Goal: Task Accomplishment & Management: Manage account settings

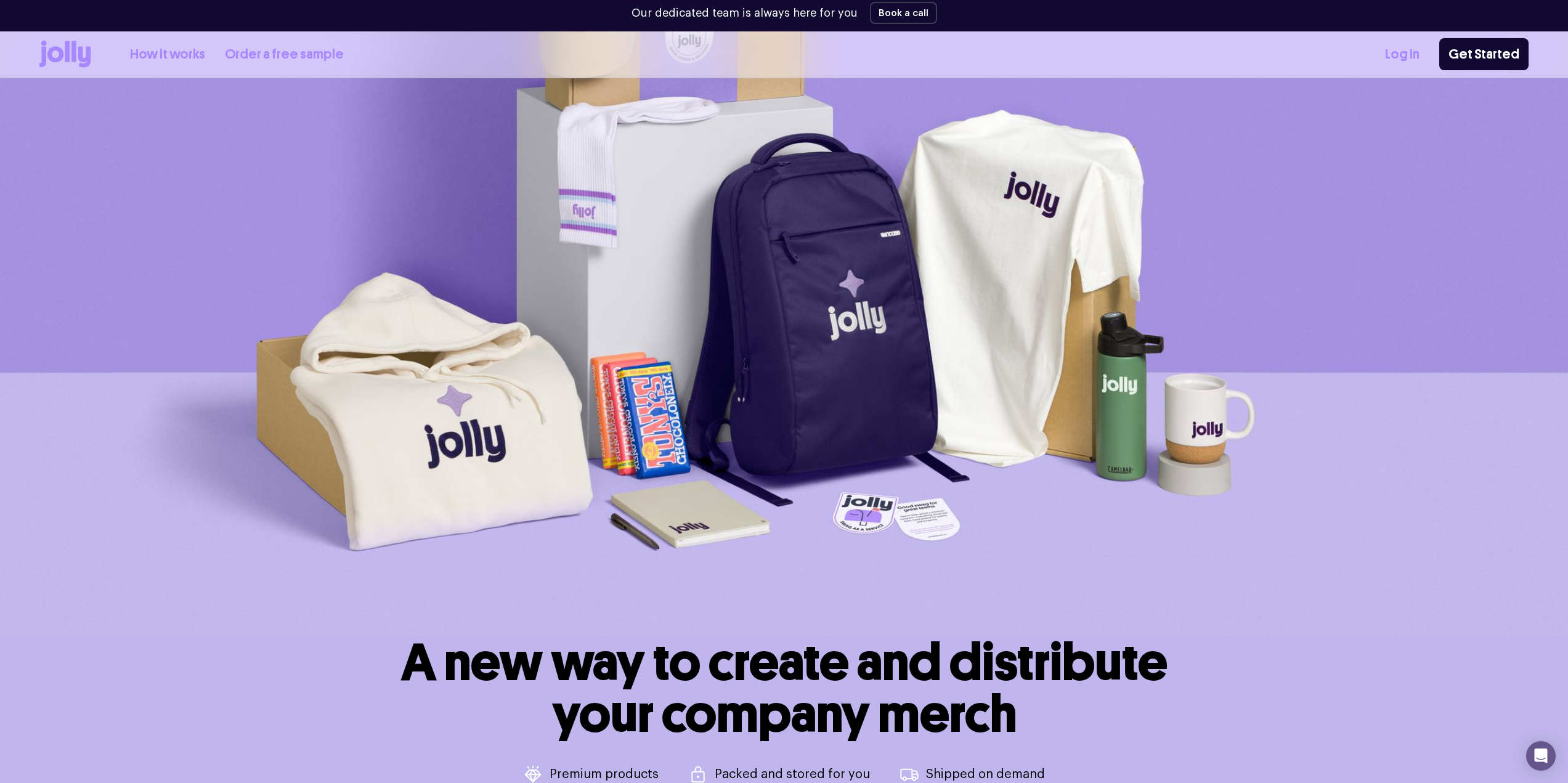
scroll to position [202, 0]
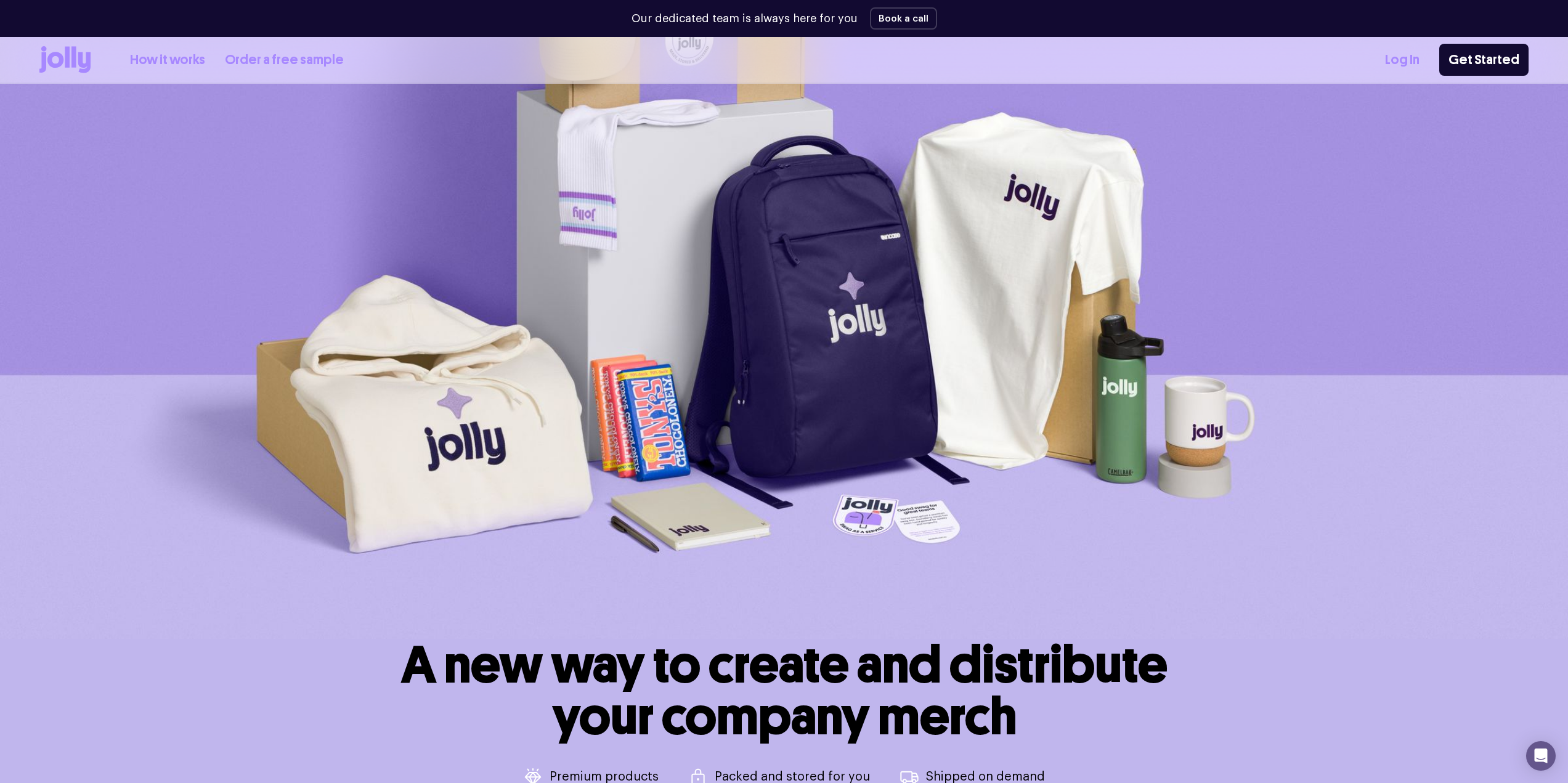
click at [176, 58] on link "How it works" at bounding box center [167, 60] width 75 height 20
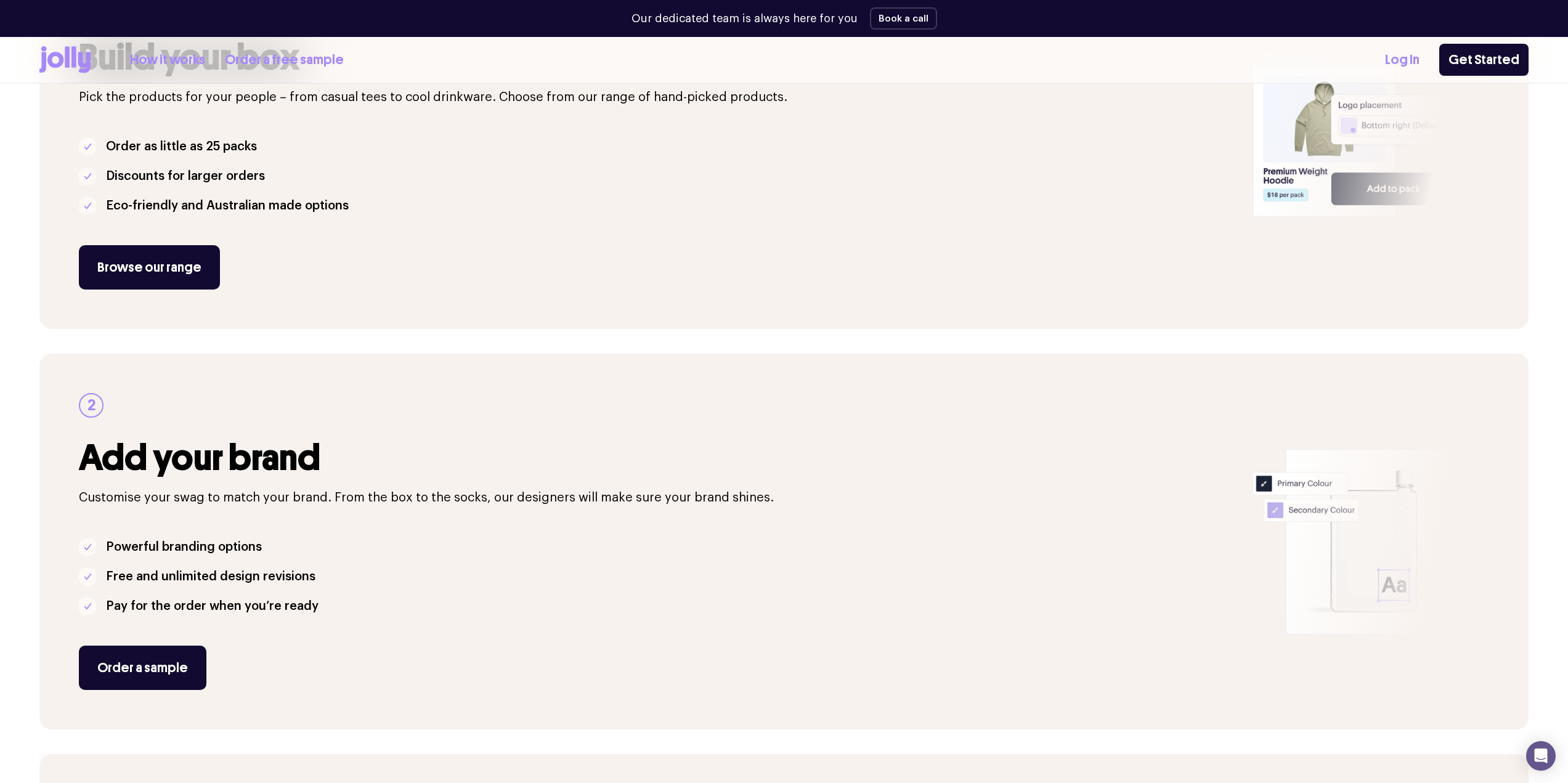
scroll to position [165, 0]
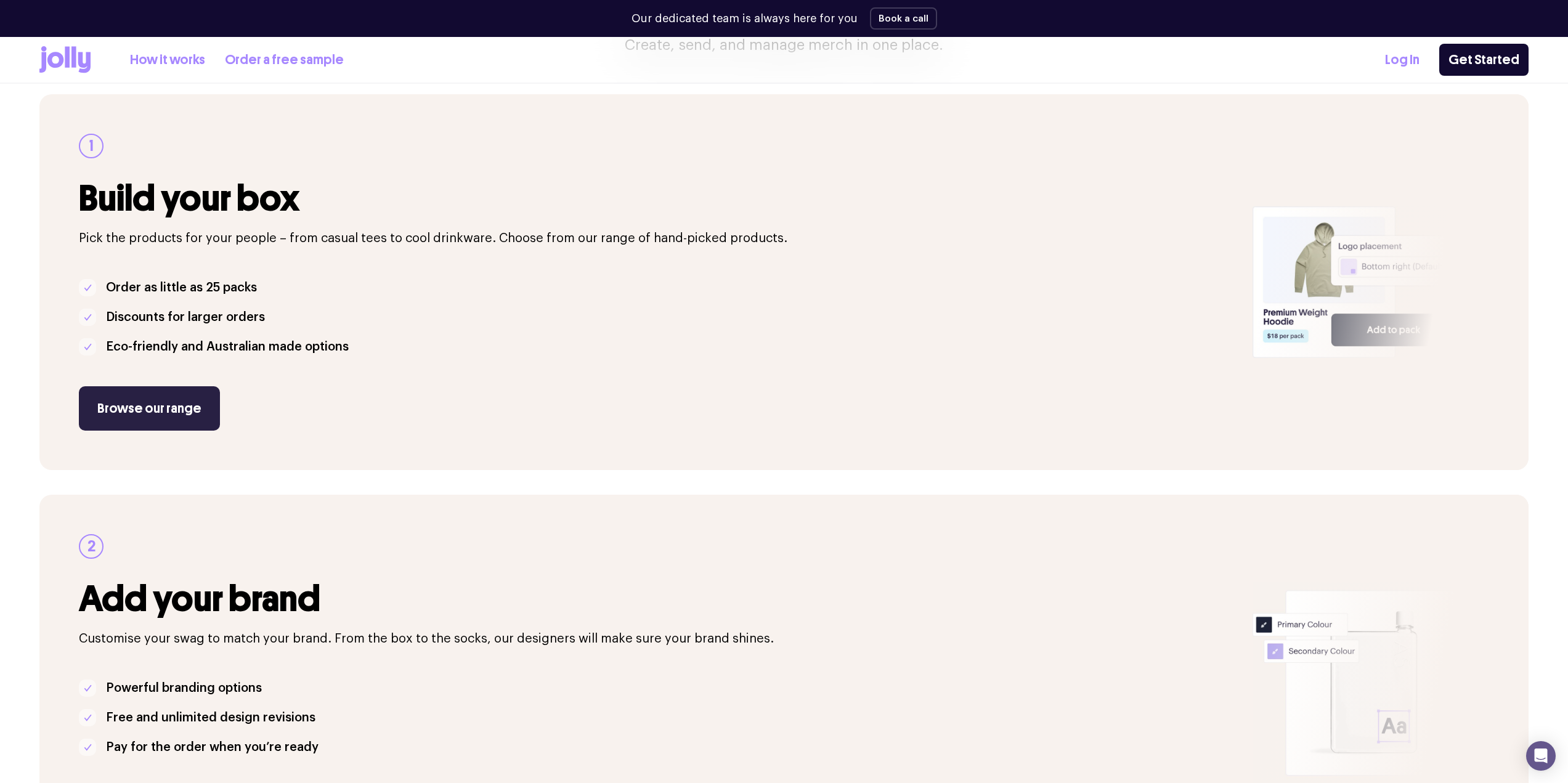
click at [158, 400] on link "Browse our range" at bounding box center [149, 408] width 141 height 45
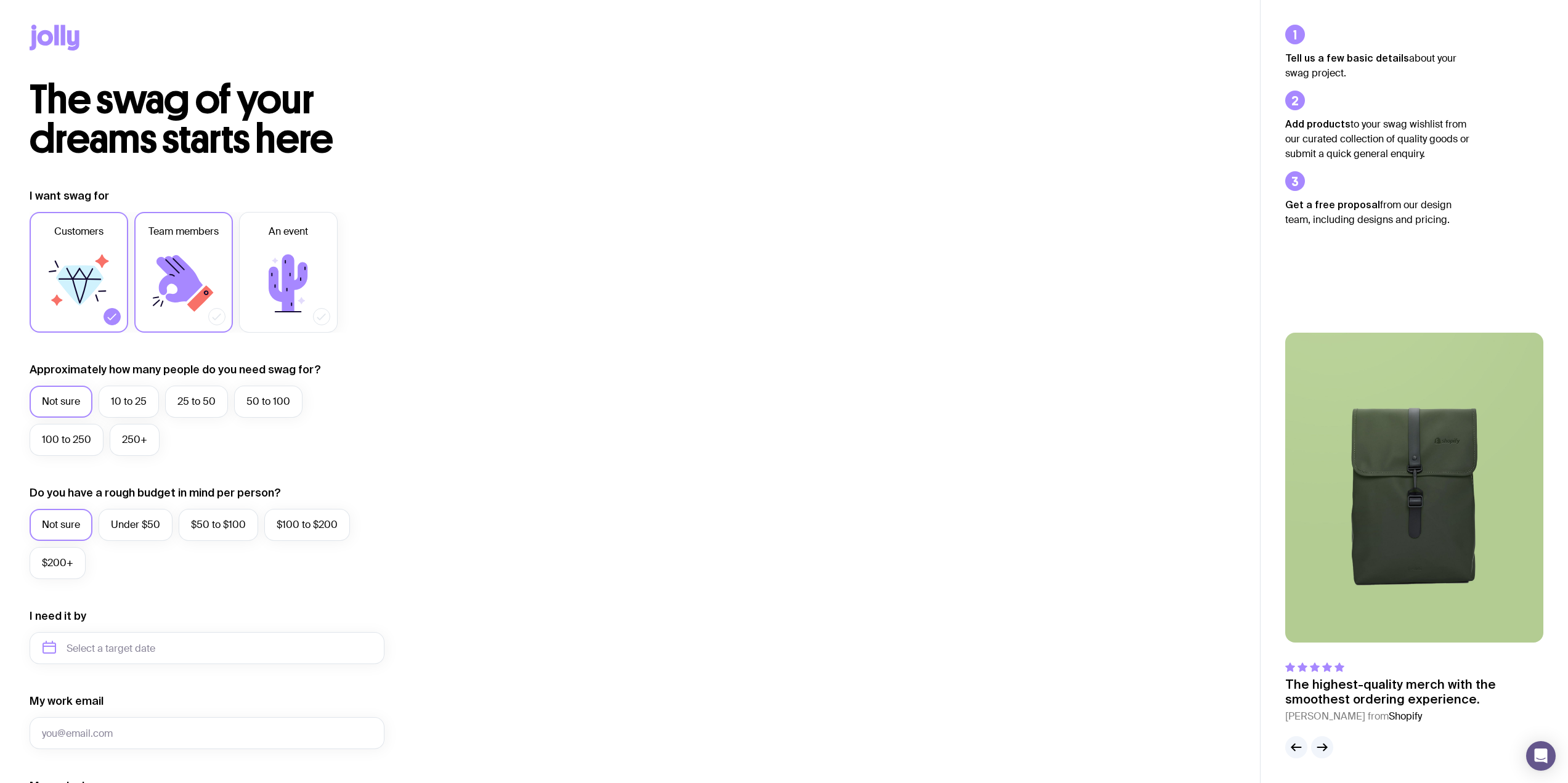
click at [175, 280] on icon at bounding box center [179, 279] width 46 height 47
click at [0, 0] on input "Team members" at bounding box center [0, 0] width 0 height 0
click at [302, 260] on icon at bounding box center [287, 283] width 74 height 74
click at [0, 0] on input "An event" at bounding box center [0, 0] width 0 height 0
click at [57, 278] on icon at bounding box center [80, 286] width 47 height 40
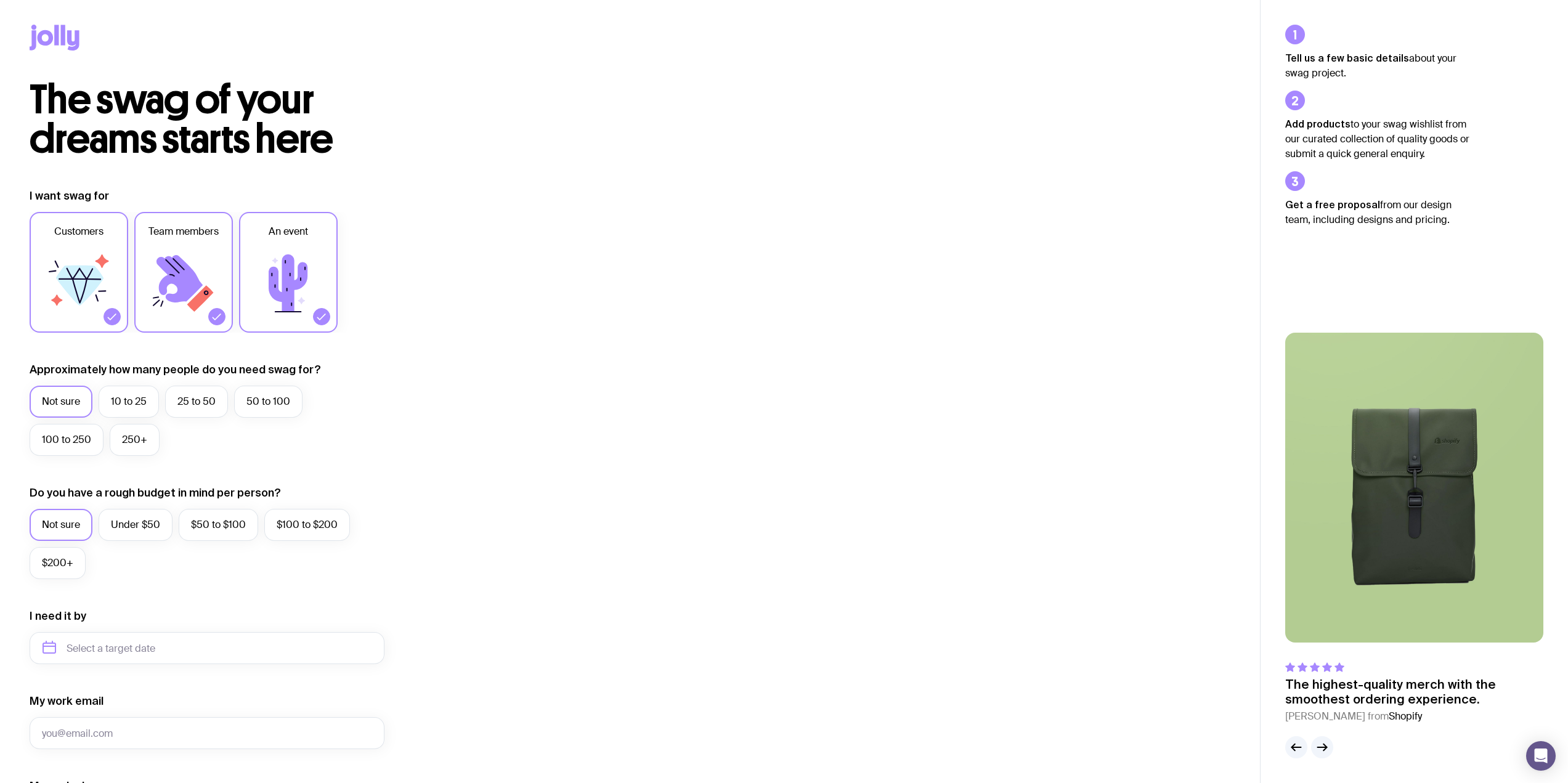
click at [0, 0] on input "Customers" at bounding box center [0, 0] width 0 height 0
click at [185, 263] on icon at bounding box center [179, 279] width 46 height 47
click at [0, 0] on input "Team members" at bounding box center [0, 0] width 0 height 0
click at [274, 266] on icon at bounding box center [287, 283] width 74 height 74
click at [0, 0] on input "An event" at bounding box center [0, 0] width 0 height 0
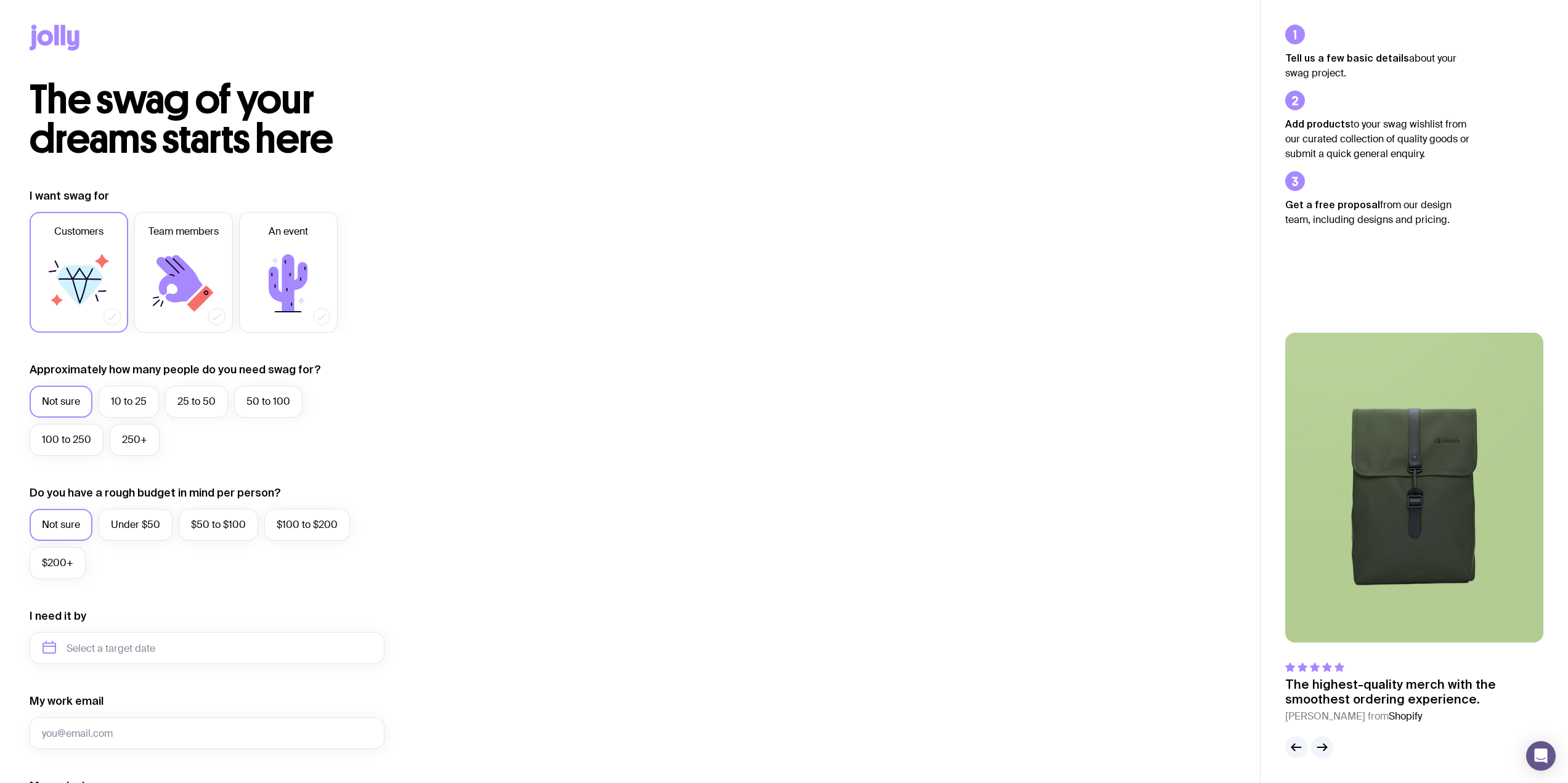
click at [75, 278] on icon at bounding box center [80, 286] width 47 height 40
click at [0, 0] on input "Customers" at bounding box center [0, 0] width 0 height 0
click at [136, 409] on label "10 to 25" at bounding box center [128, 401] width 60 height 32
click at [0, 0] on input "10 to 25" at bounding box center [0, 0] width 0 height 0
click at [192, 411] on label "25 to 50" at bounding box center [196, 401] width 63 height 32
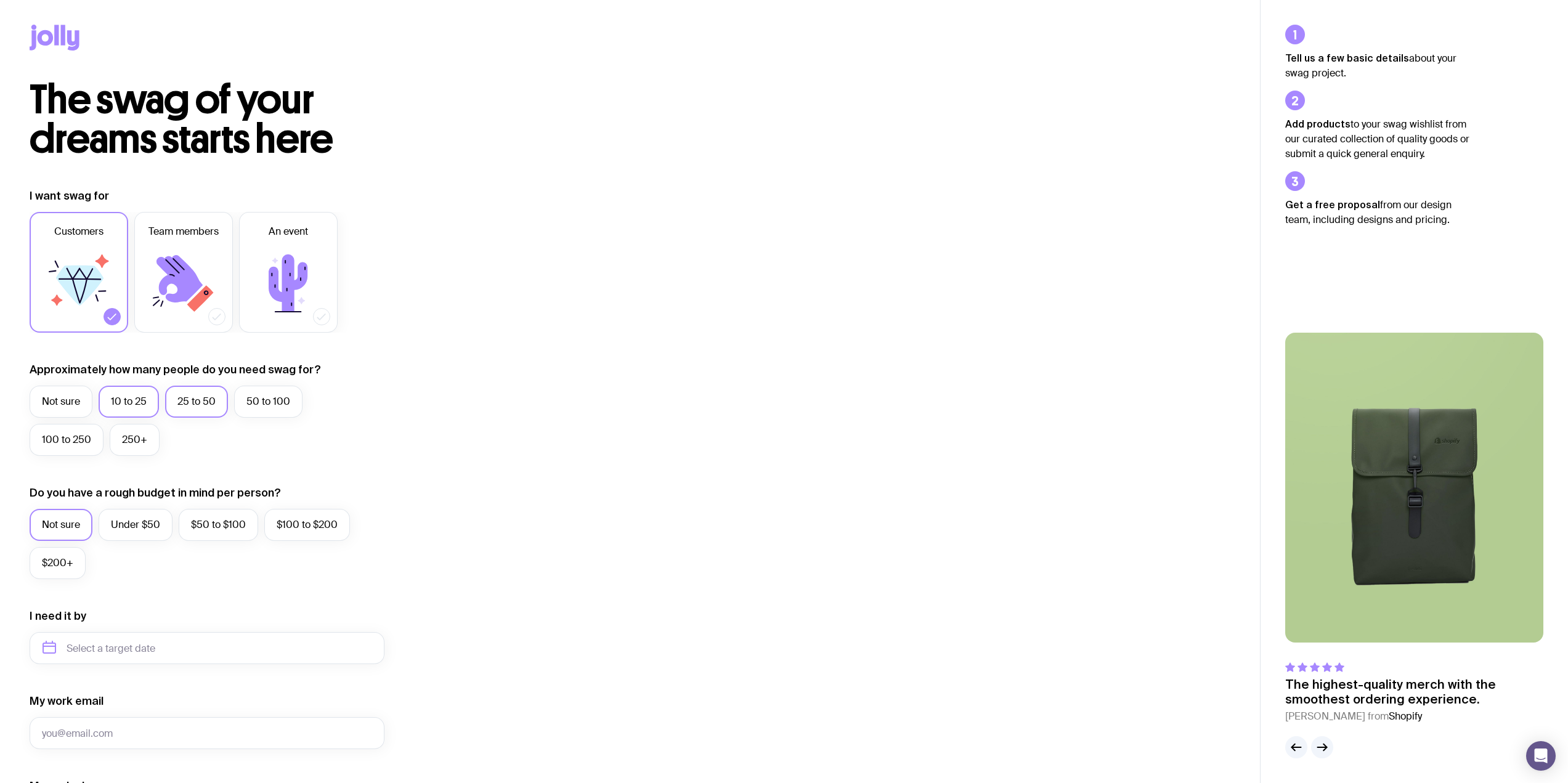
click at [0, 0] on input "25 to 50" at bounding box center [0, 0] width 0 height 0
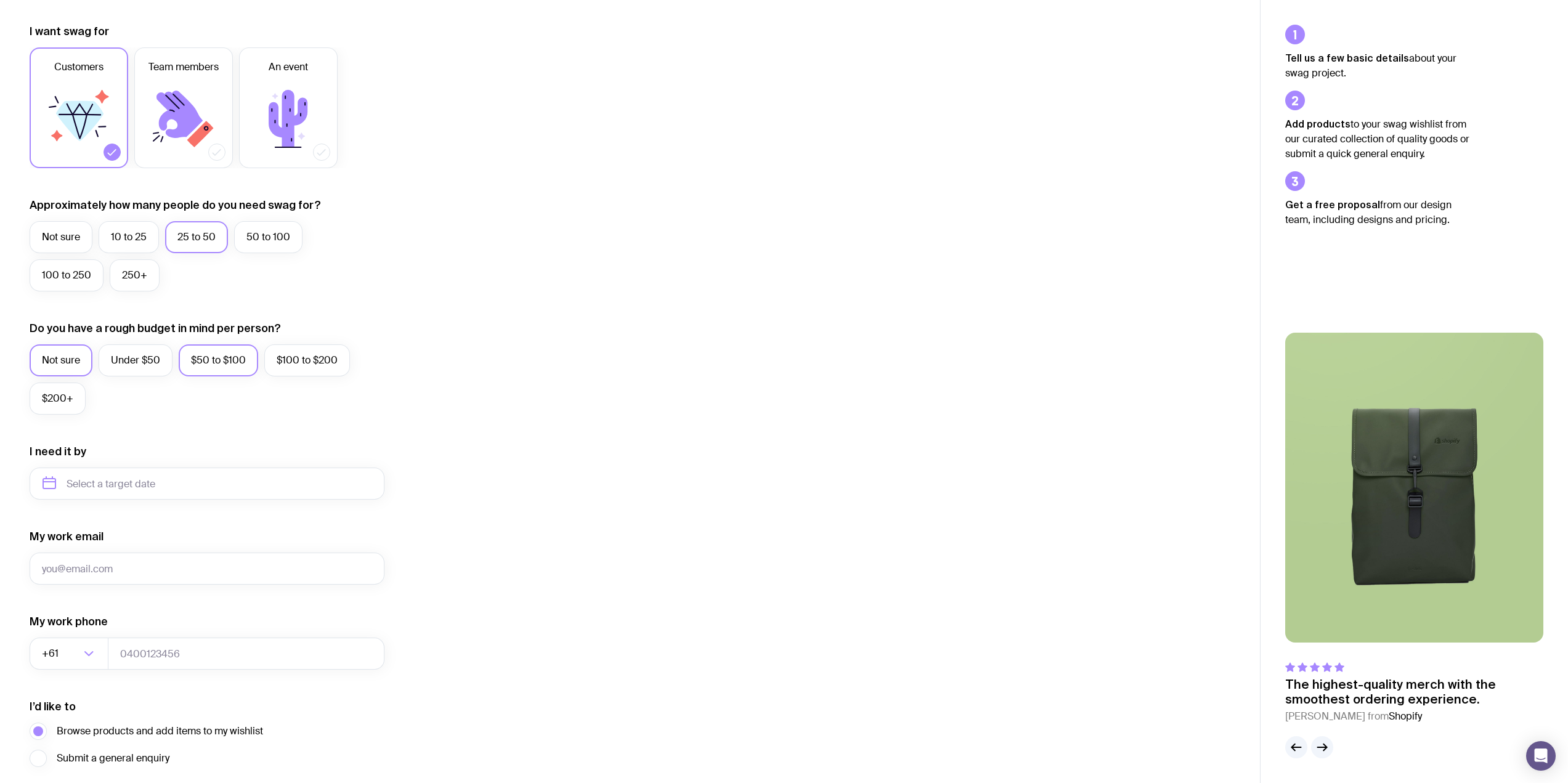
click at [209, 357] on label "$50 to $100" at bounding box center [218, 360] width 79 height 32
click at [0, 0] on input "$50 to $100" at bounding box center [0, 0] width 0 height 0
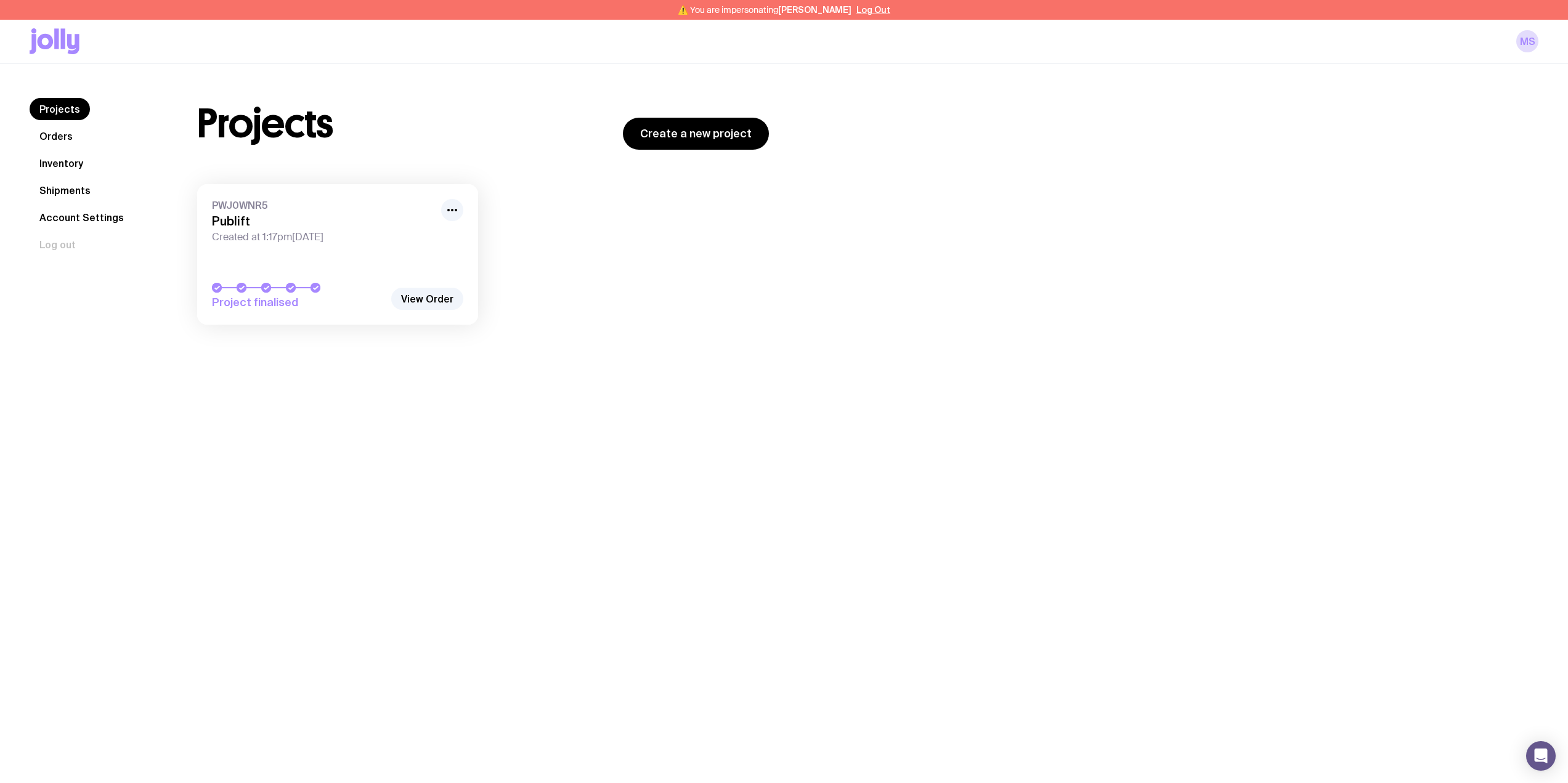
click at [96, 217] on link "Account Settings" at bounding box center [82, 217] width 105 height 22
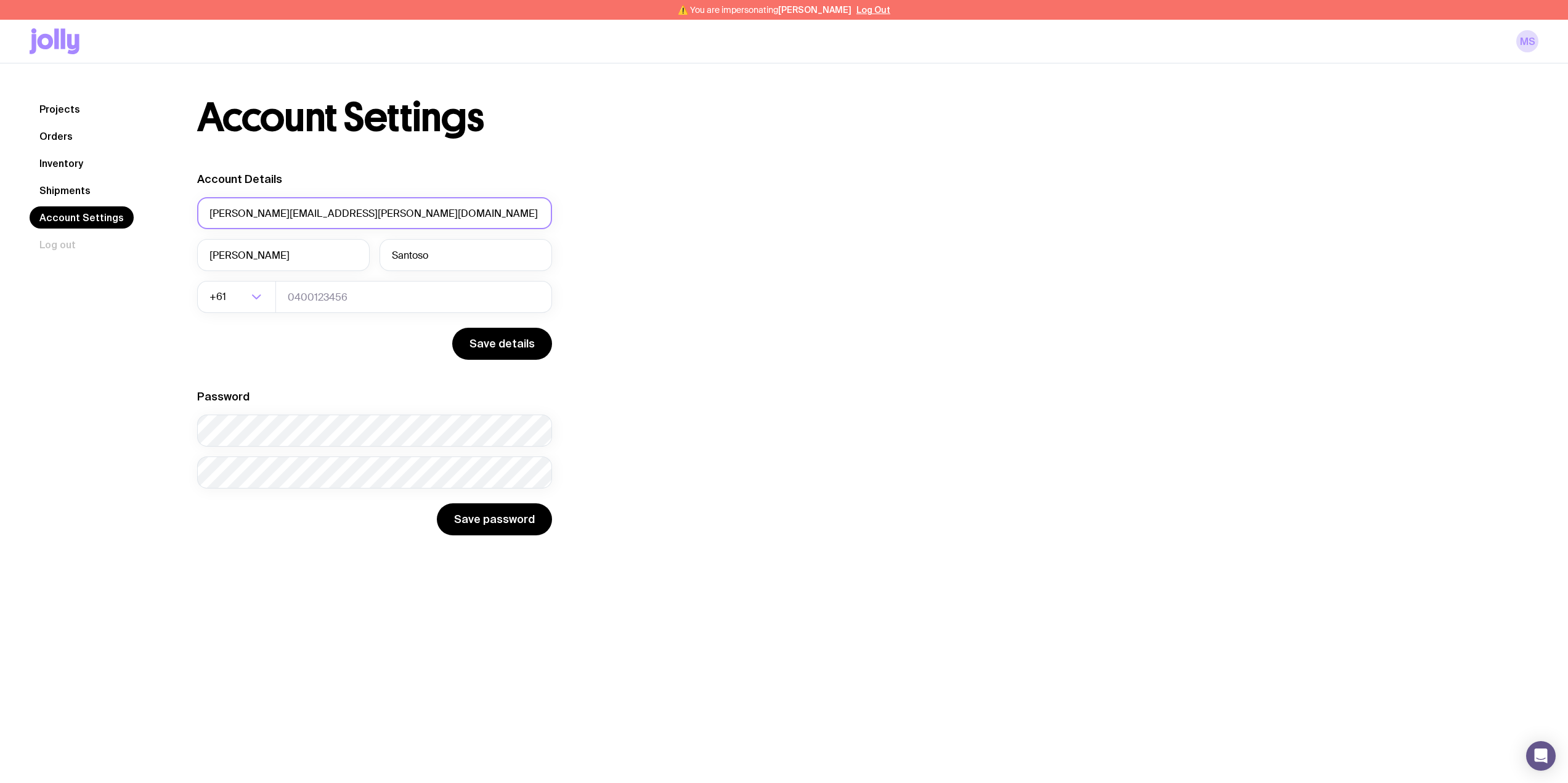
click at [313, 209] on input "michelle.santoso@publift.com" at bounding box center [375, 213] width 355 height 32
paste input "naomi"
type input "[PERSON_NAME][EMAIL_ADDRESS][DOMAIN_NAME]"
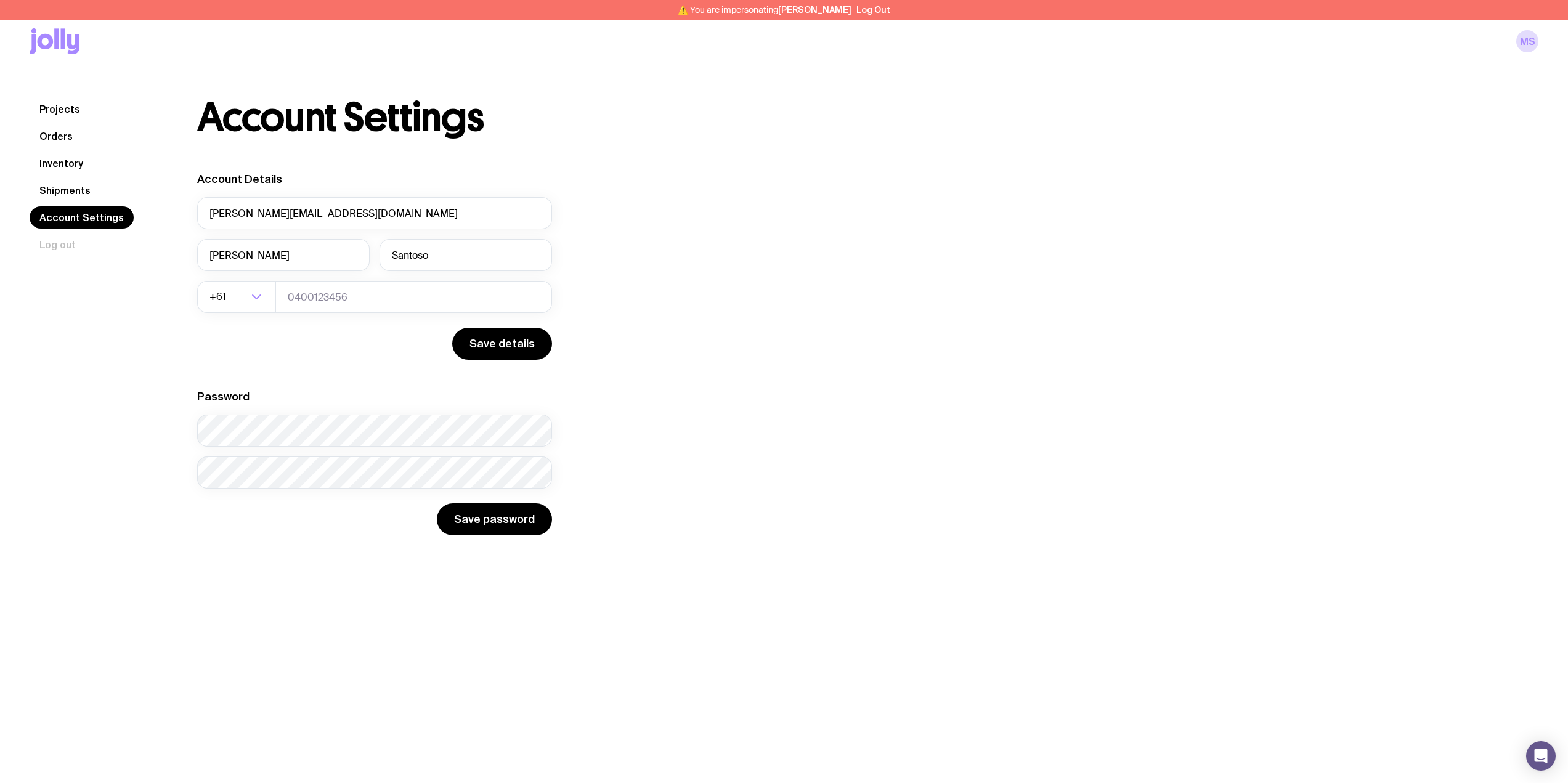
click at [714, 226] on div "Account Details naomi@publift.com Michelle Santoso +61 Loading... Save details …" at bounding box center [483, 354] width 572 height 364
click at [246, 259] on input "Michelle" at bounding box center [284, 255] width 173 height 32
type input "[PERSON_NAME]"
click at [841, 421] on div "Account Settings Account Details naomi@publift.com Naomi Santoso +61 Loading...…" at bounding box center [853, 316] width 1372 height 437
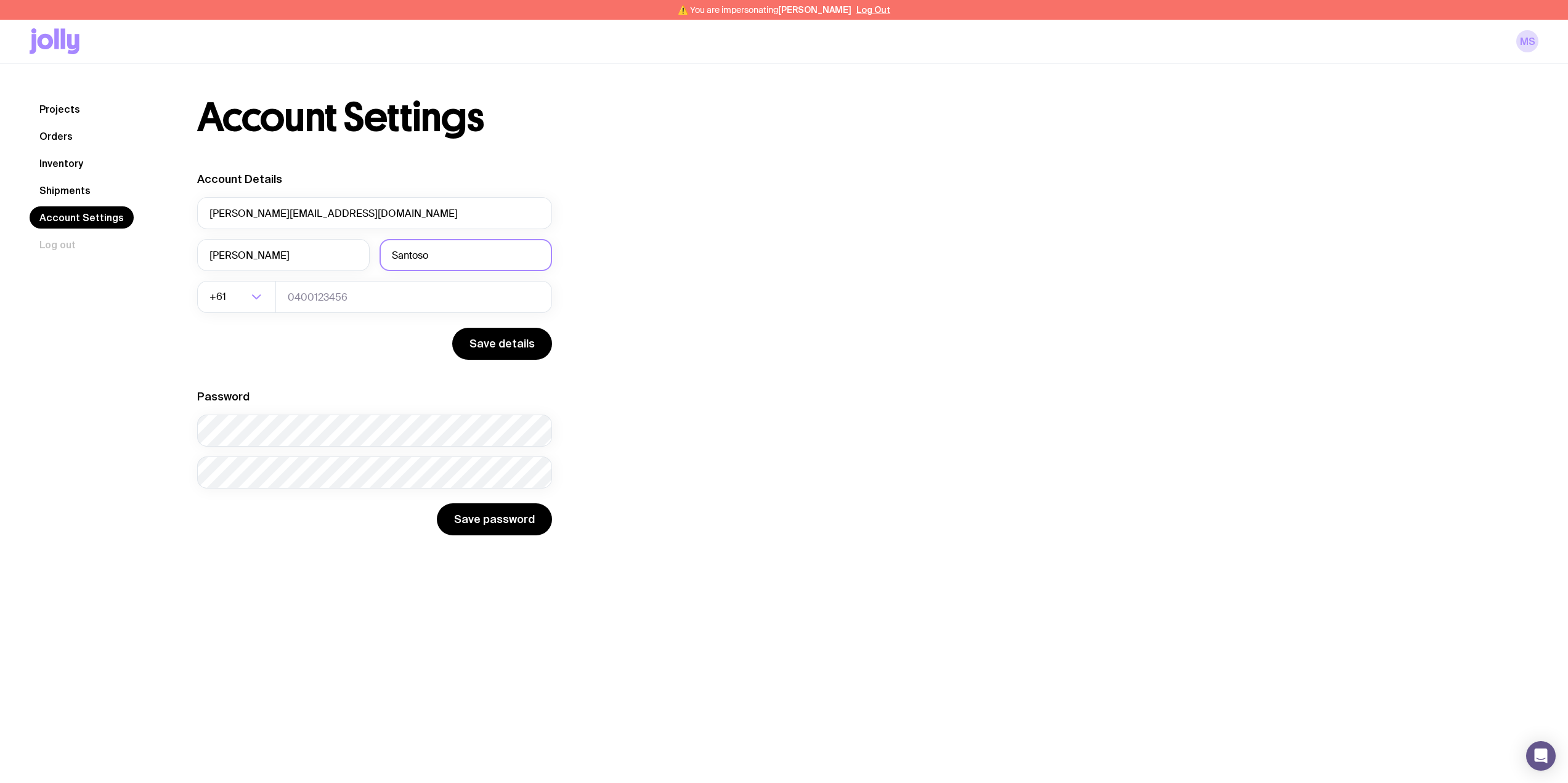
click at [440, 260] on input "Santoso" at bounding box center [466, 255] width 173 height 32
click at [439, 259] on input "Santoso" at bounding box center [466, 255] width 173 height 32
type input "Khor"
click at [962, 290] on div "Account Settings Account Details naomi@publift.com Naomi Khor +61 Loading... Sa…" at bounding box center [853, 316] width 1372 height 437
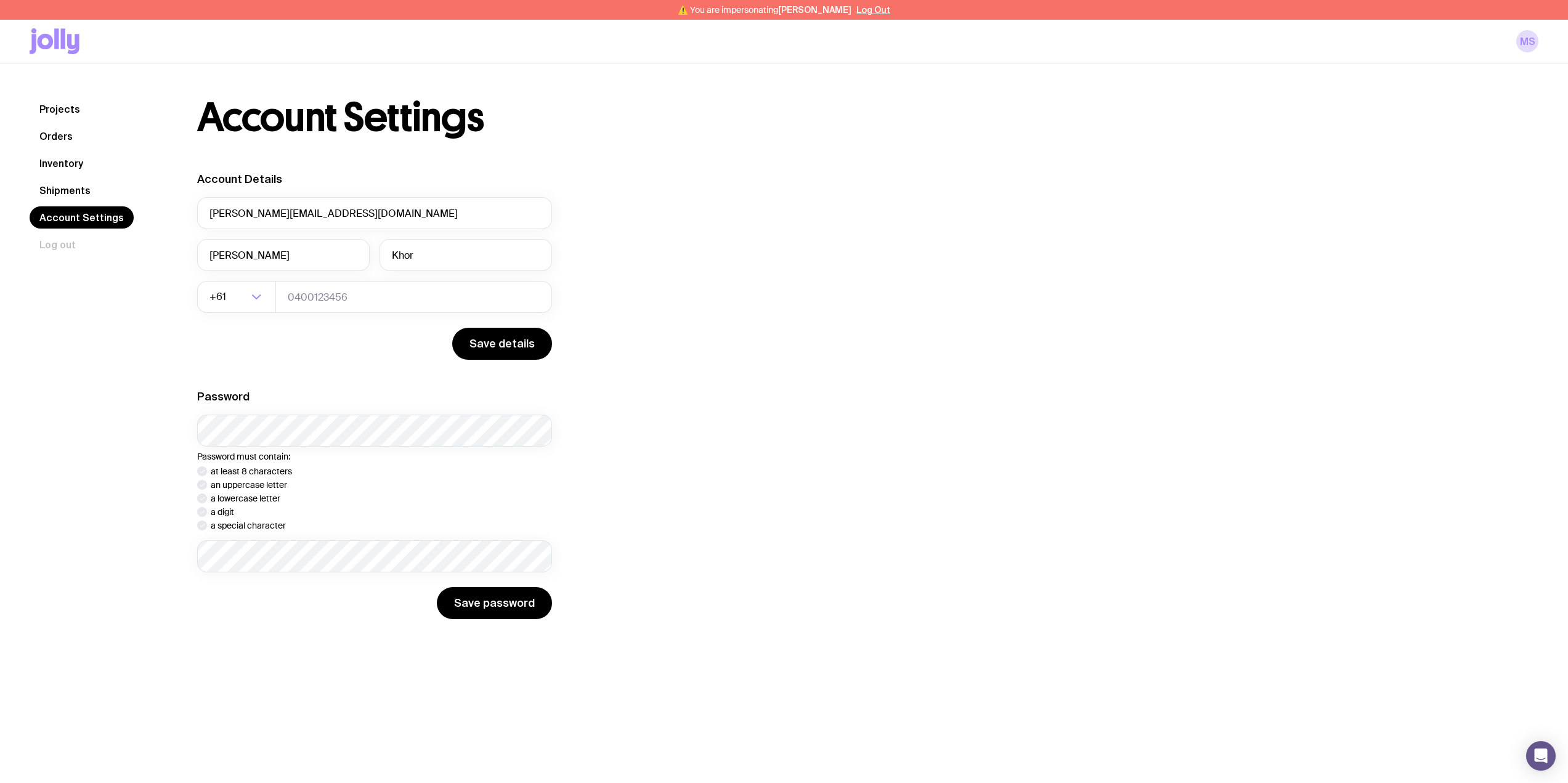
click at [903, 345] on div "Account Settings Account Details naomi@publift.com Naomi Khor +61 Loading... Sa…" at bounding box center [853, 358] width 1372 height 521
drag, startPoint x: 901, startPoint y: 236, endPoint x: 907, endPoint y: 240, distance: 7.2
click at [901, 236] on div "Account Settings Account Details naomi@publift.com Naomi Khor +61 Loading... Sa…" at bounding box center [853, 358] width 1372 height 521
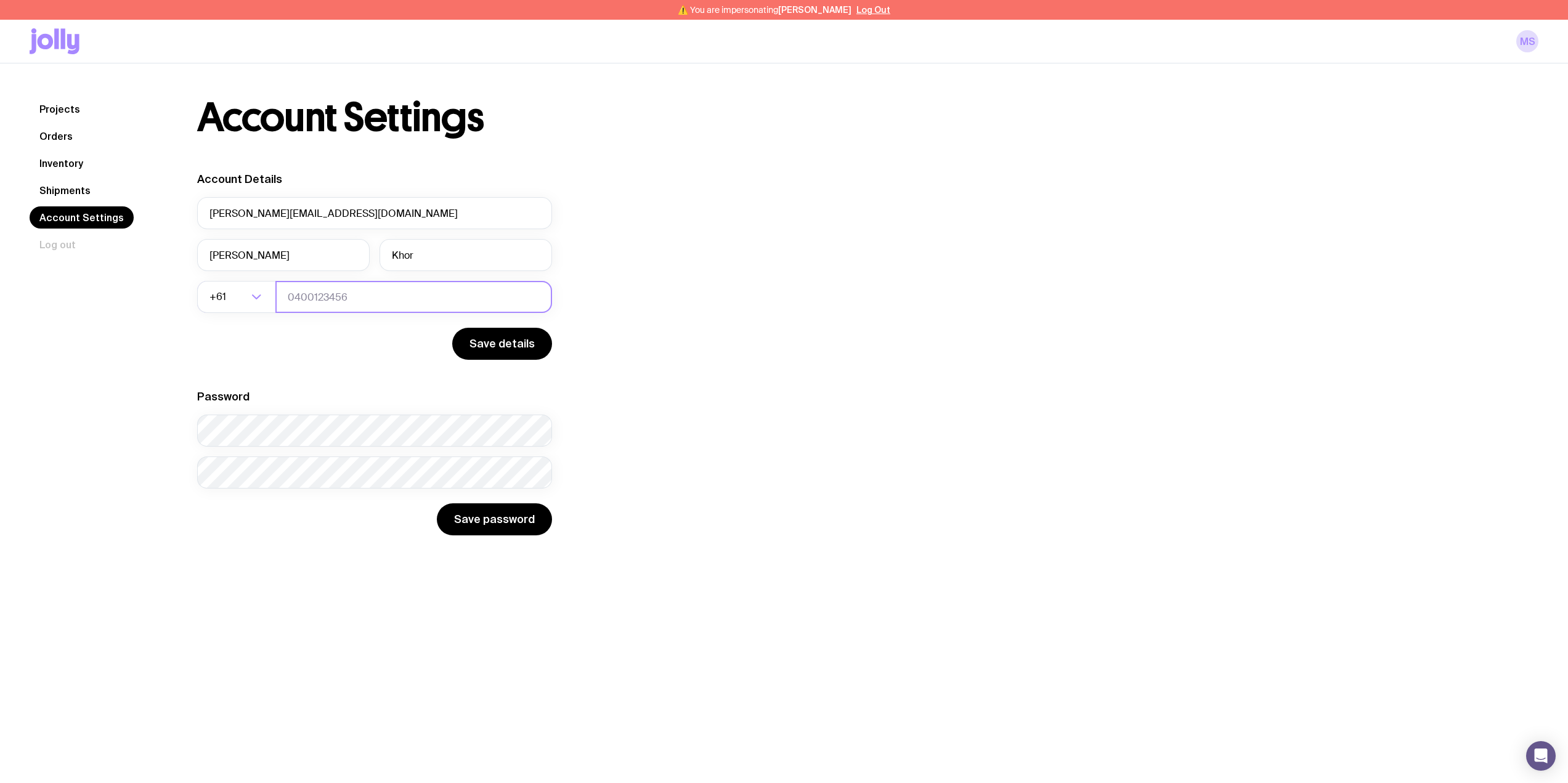
click at [364, 297] on input "tel" at bounding box center [414, 296] width 276 height 32
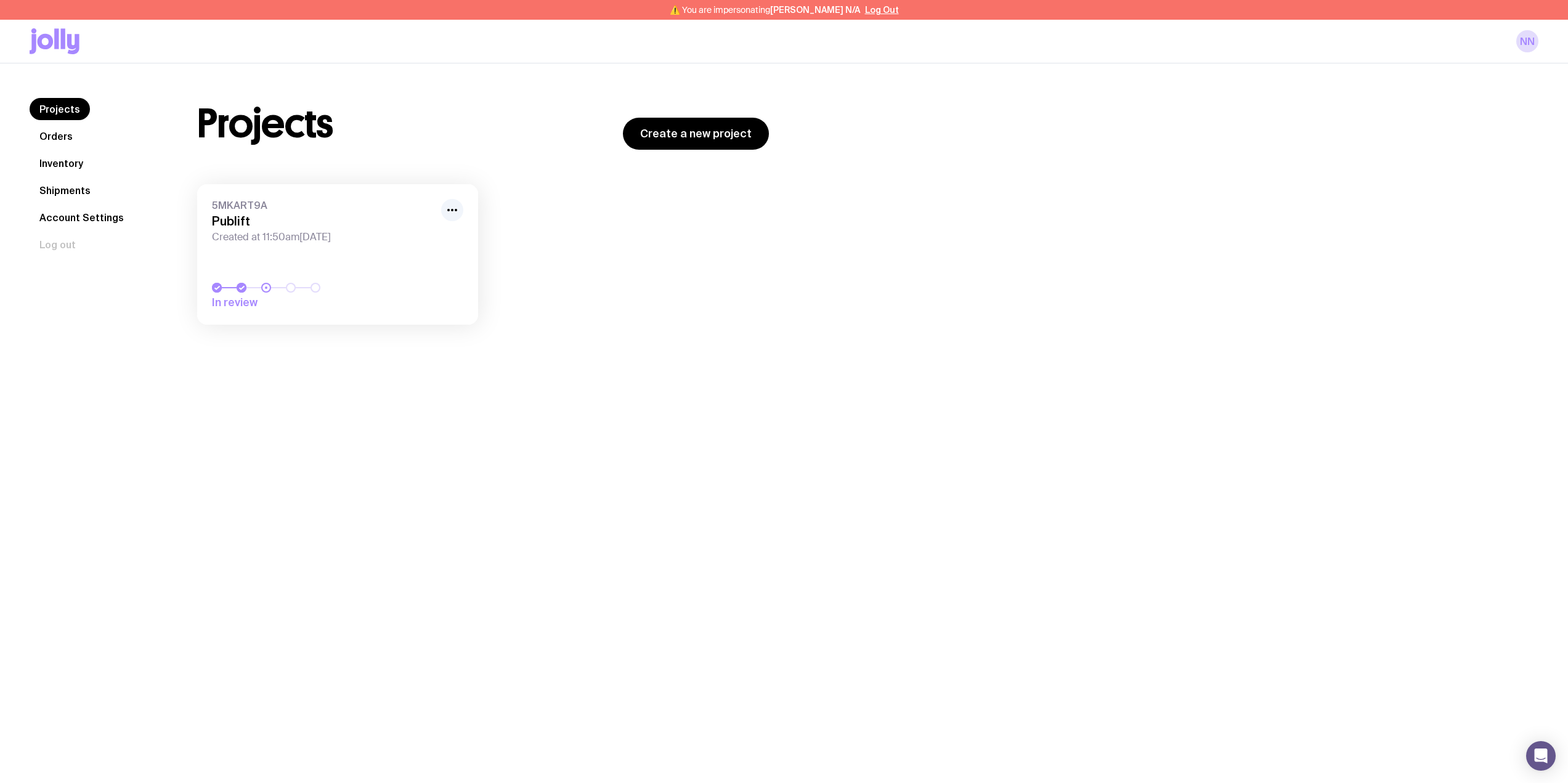
click at [86, 215] on link "Account Settings" at bounding box center [82, 217] width 105 height 22
click at [74, 215] on link "Account Settings" at bounding box center [82, 217] width 105 height 22
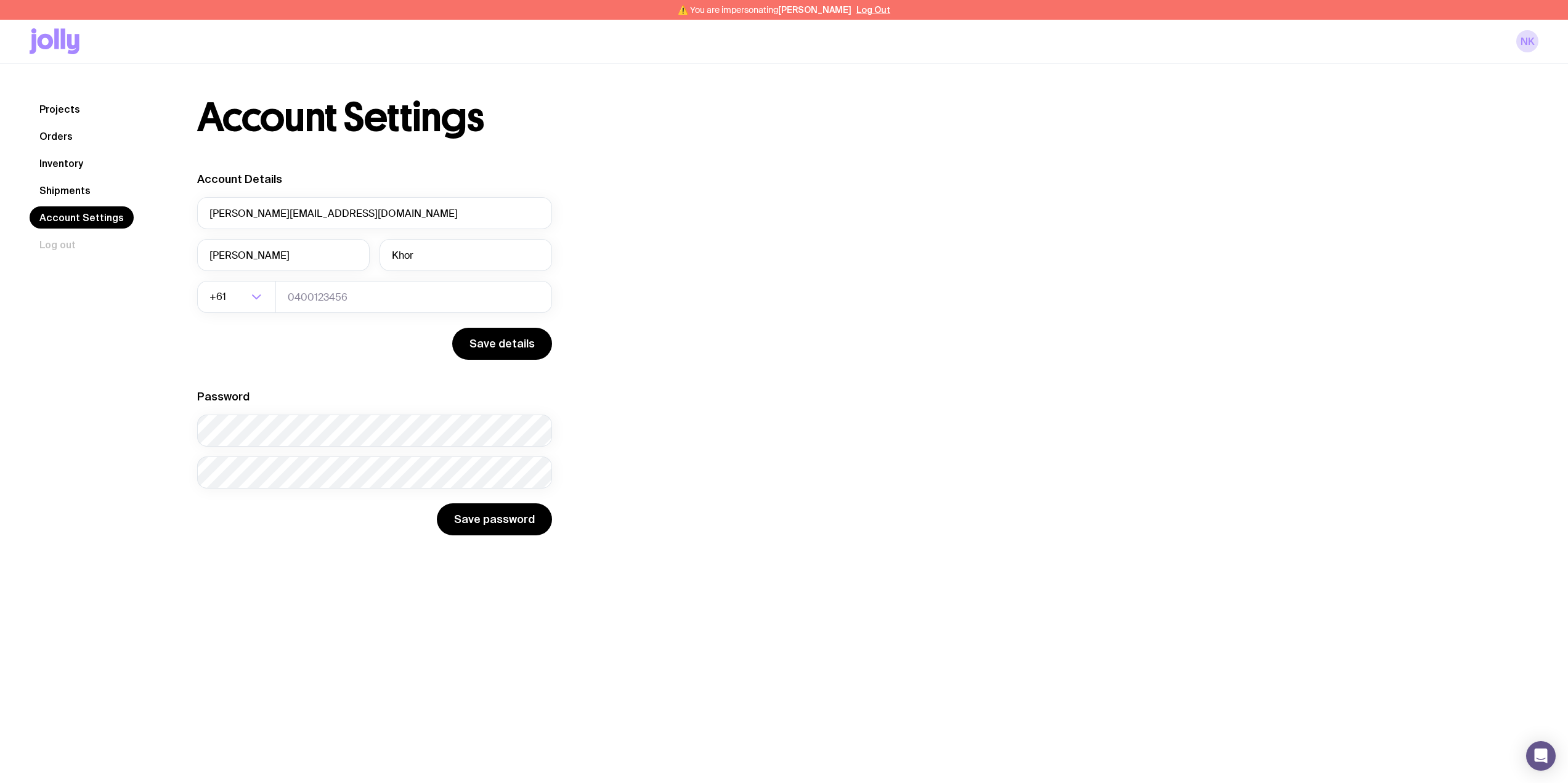
click at [56, 104] on link "Projects" at bounding box center [60, 109] width 60 height 22
